Goal: Task Accomplishment & Management: Use online tool/utility

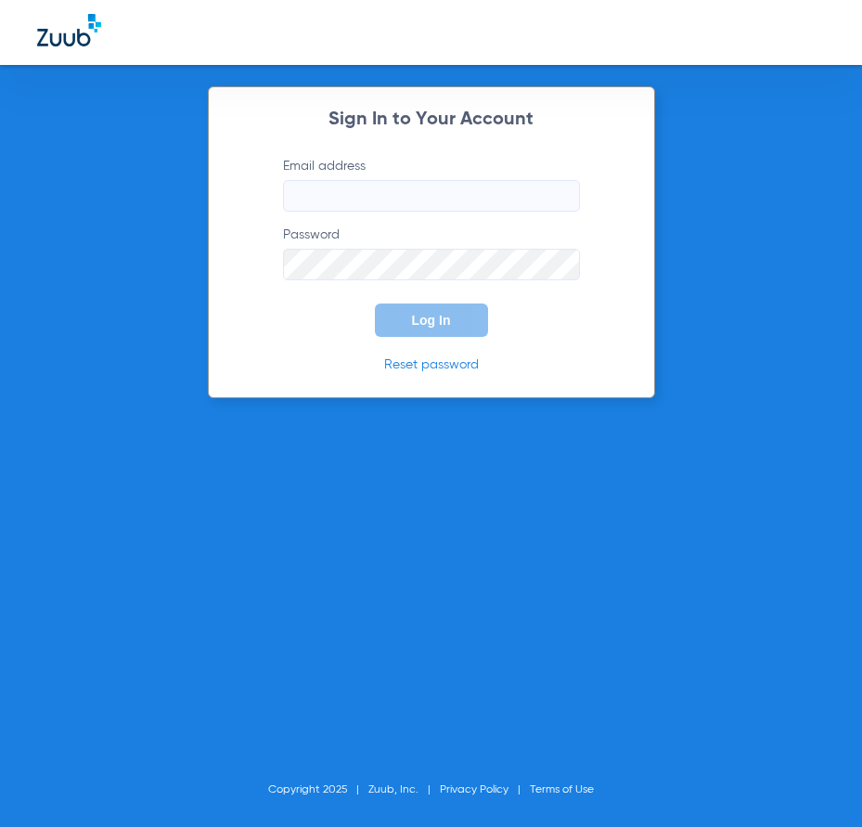
click at [419, 200] on input "Email address" at bounding box center [431, 196] width 297 height 32
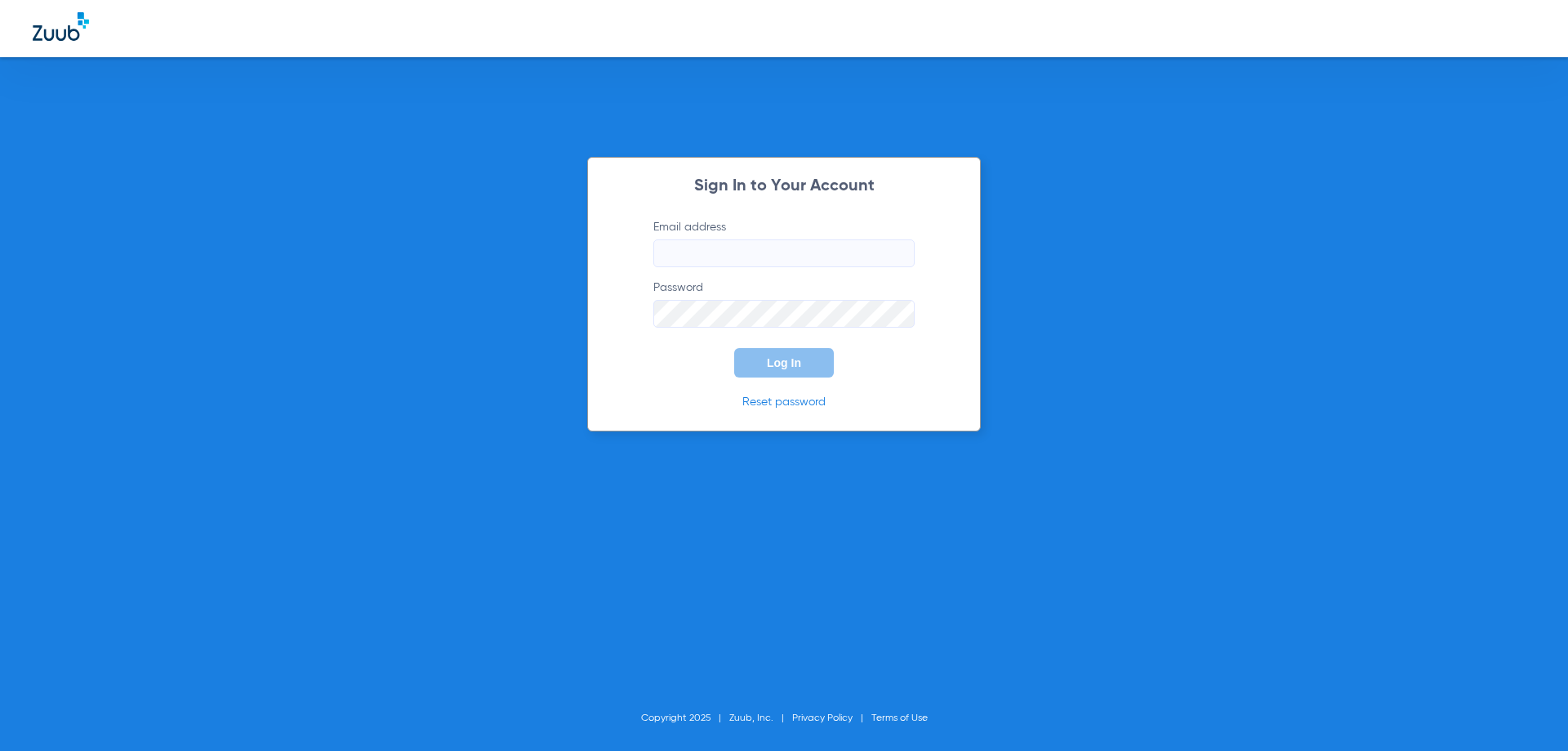
click at [781, 259] on input "Email address" at bounding box center [783, 254] width 261 height 28
type input "[EMAIL_ADDRESS][DOMAIN_NAME]"
click at [734, 348] on button "Log In" at bounding box center [783, 362] width 99 height 29
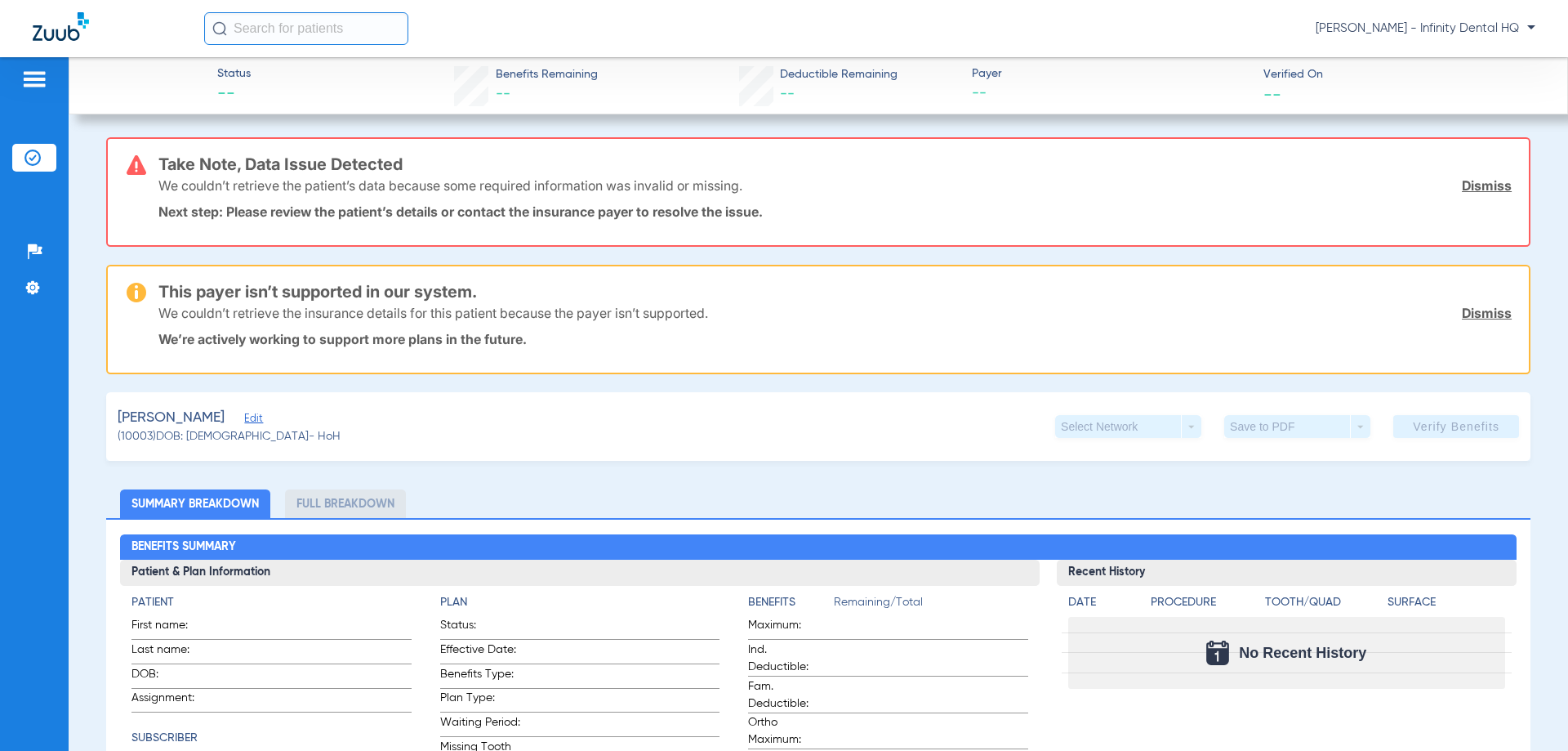
click at [33, 83] on img at bounding box center [34, 79] width 26 height 19
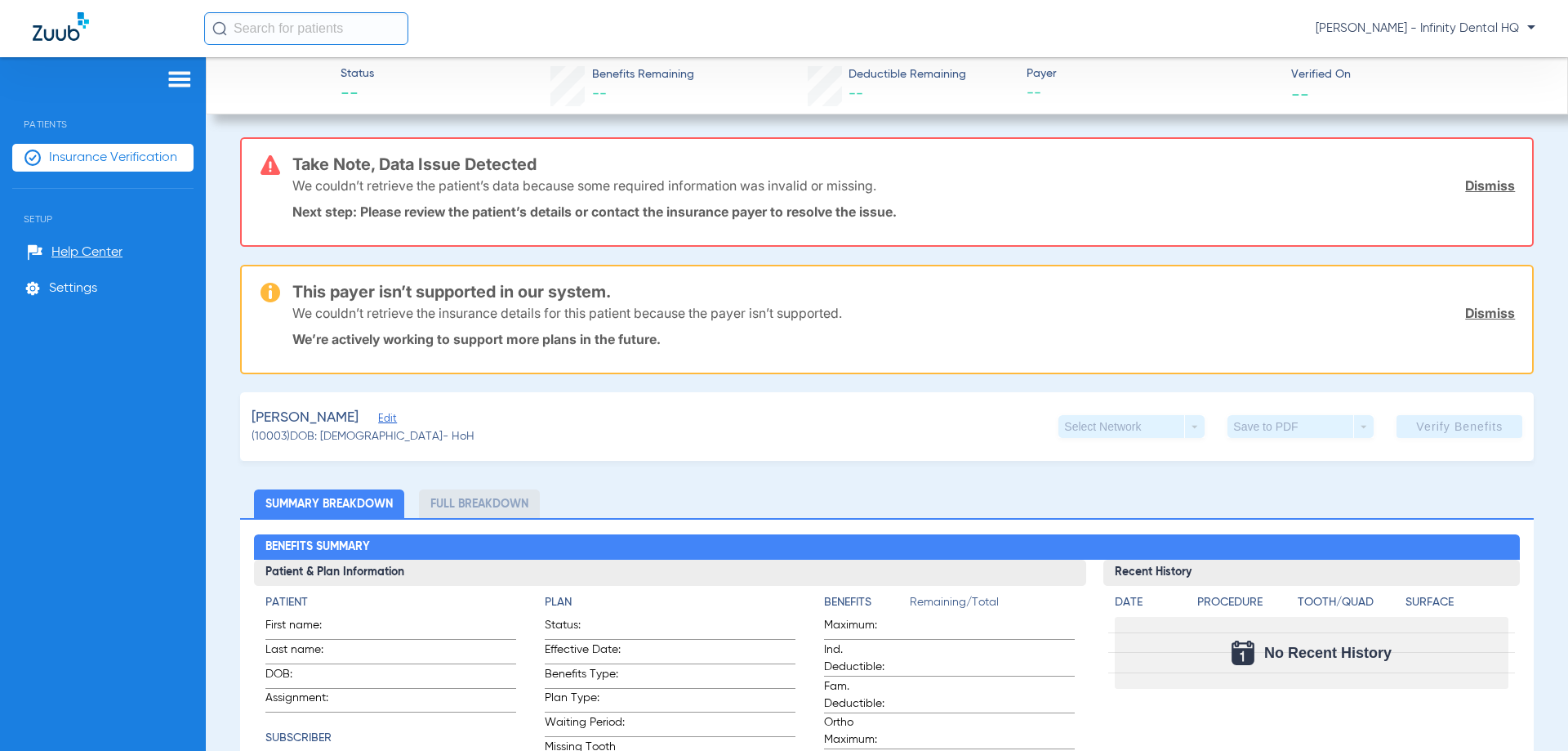
click at [70, 160] on span "Insurance Verification" at bounding box center [114, 158] width 128 height 17
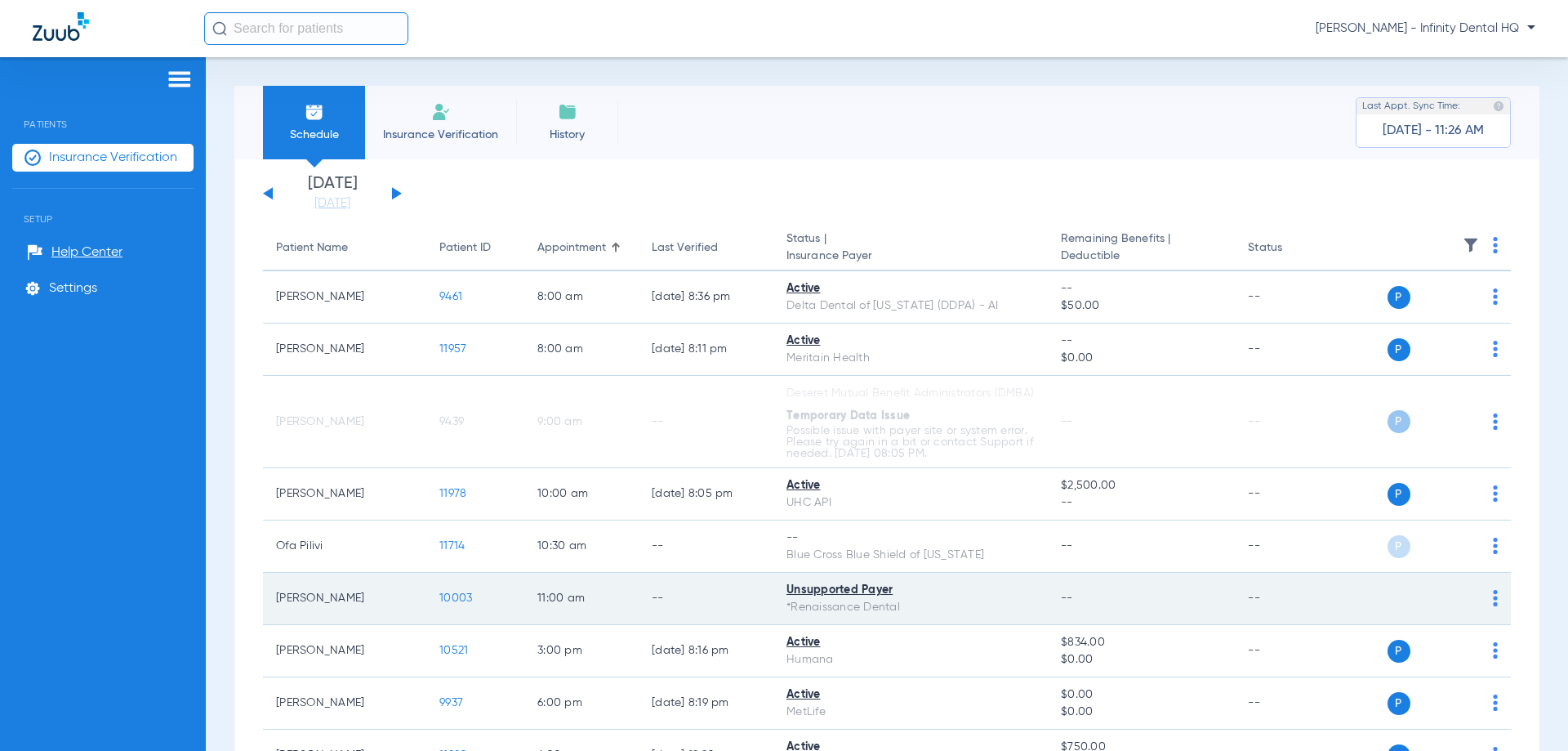
click at [468, 604] on span "10003" at bounding box center [455, 598] width 33 height 11
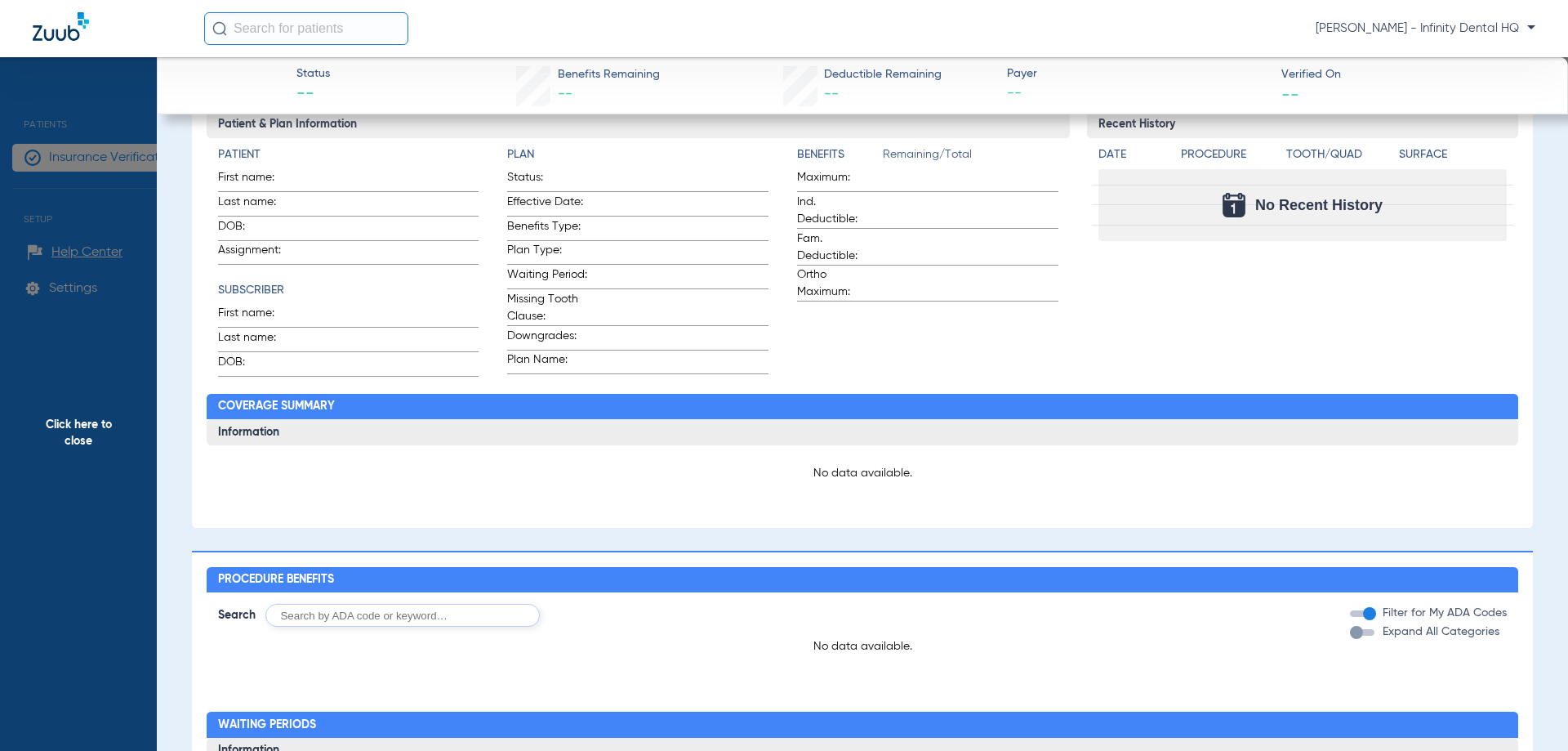
scroll to position [426, 0]
